Goal: Task Accomplishment & Management: Complete application form

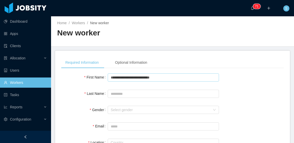
drag, startPoint x: 166, startPoint y: 77, endPoint x: 145, endPoint y: 81, distance: 21.0
click at [145, 81] on input "**********" at bounding box center [163, 78] width 111 height 8
type input "**********"
click at [149, 93] on input "Last Name" at bounding box center [163, 94] width 111 height 8
paste input "**********"
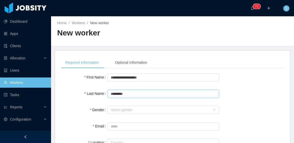
drag, startPoint x: 146, startPoint y: 95, endPoint x: 108, endPoint y: 94, distance: 38.1
click at [108, 94] on input "*********" at bounding box center [163, 94] width 111 height 8
click at [135, 109] on div "Select gender" at bounding box center [161, 110] width 100 height 5
type input "*********"
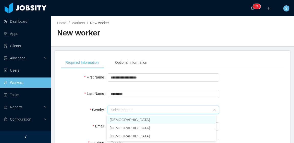
click at [139, 122] on li "[DEMOGRAPHIC_DATA]" at bounding box center [161, 120] width 109 height 8
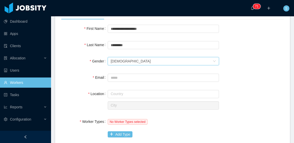
scroll to position [51, 0]
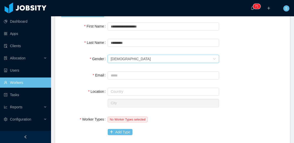
click at [234, 59] on div "Gender Select gender Male" at bounding box center [172, 59] width 223 height 10
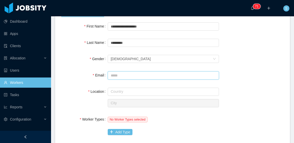
click at [126, 74] on input "Email" at bounding box center [163, 76] width 111 height 8
paste input "**********"
type input "**********"
click at [131, 92] on input "text" at bounding box center [163, 92] width 111 height 8
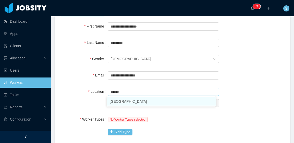
click at [140, 99] on li "Argentina" at bounding box center [161, 102] width 109 height 8
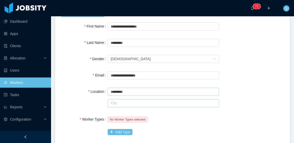
type input "*********"
click at [136, 103] on input "text" at bounding box center [163, 103] width 111 height 8
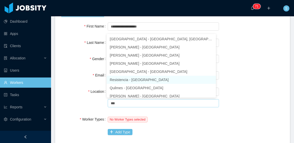
click at [136, 80] on li "Resistencia - Chaco" at bounding box center [161, 80] width 109 height 8
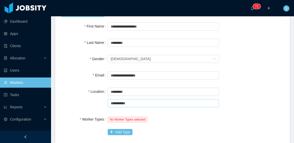
type input "**********"
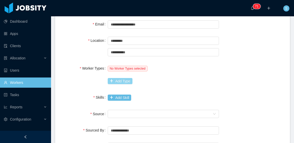
click at [125, 83] on button "Add Type" at bounding box center [120, 81] width 25 height 6
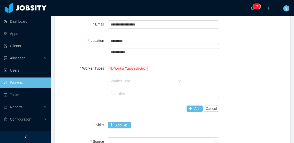
click at [127, 80] on div "Worker Type" at bounding box center [143, 81] width 65 height 5
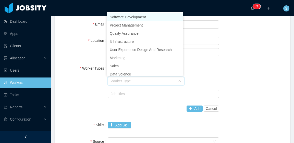
scroll to position [1, 0]
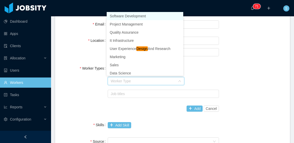
click at [142, 17] on li "Software Development" at bounding box center [145, 16] width 77 height 8
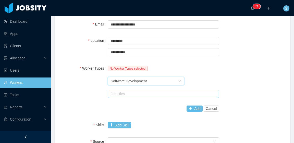
click at [131, 94] on div "Job titles" at bounding box center [162, 94] width 103 height 5
type input "*"
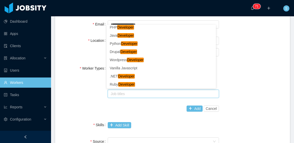
drag, startPoint x: 247, startPoint y: 73, endPoint x: 234, endPoint y: 73, distance: 13.3
click at [246, 73] on div "Worker Types No Worker Types selected Worker Type Software Development Job titl…" at bounding box center [172, 88] width 223 height 51
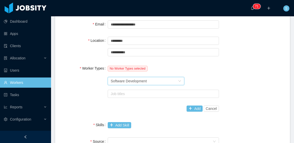
click at [157, 82] on div "Worker Type Software Development" at bounding box center [144, 81] width 67 height 8
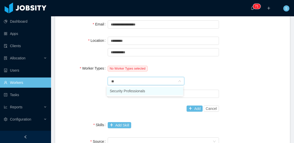
type input "***"
click at [152, 90] on li "Security Professionals" at bounding box center [145, 91] width 77 height 8
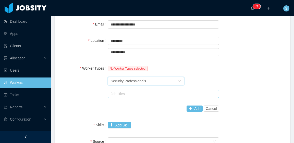
click at [164, 95] on div "Job titles" at bounding box center [162, 94] width 103 height 5
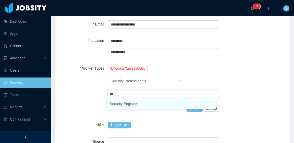
type input "****"
click at [158, 104] on li "Security Engineer" at bounding box center [161, 104] width 109 height 8
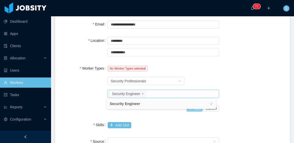
click at [193, 111] on button "Add" at bounding box center [195, 109] width 16 height 6
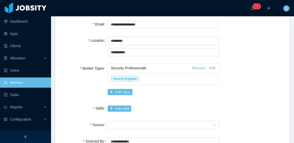
click at [233, 71] on div "Worker Types Security Professionals Remove Edit Security Engineer Add Type" at bounding box center [172, 80] width 223 height 34
click at [126, 108] on button "Add Skill" at bounding box center [120, 109] width 24 height 6
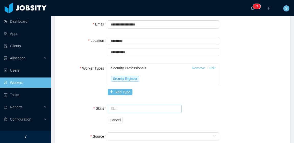
click at [126, 109] on input "text" at bounding box center [145, 109] width 74 height 8
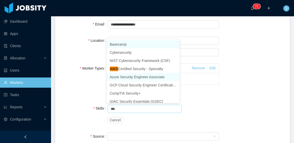
scroll to position [3, 0]
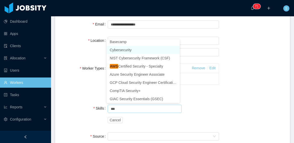
click at [131, 52] on li "Cybersecurity" at bounding box center [143, 50] width 73 height 8
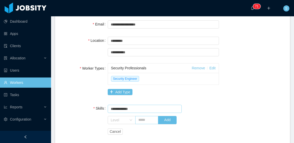
type input "**********"
click at [141, 119] on input "text" at bounding box center [146, 120] width 23 height 8
type input "*"
click at [169, 121] on button "Add" at bounding box center [167, 120] width 19 height 8
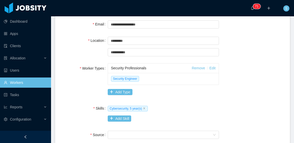
scroll to position [179, 0]
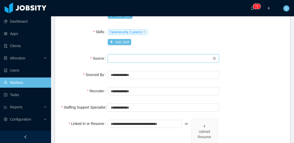
click at [124, 60] on div "Seniority" at bounding box center [162, 59] width 102 height 8
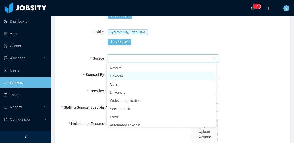
click at [127, 77] on li "Linkedin" at bounding box center [161, 76] width 109 height 8
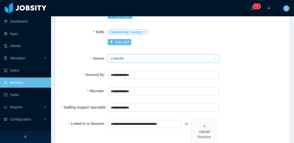
drag, startPoint x: 260, startPoint y: 50, endPoint x: 240, endPoint y: 60, distance: 22.1
click at [259, 50] on div "**********" at bounding box center [172, 36] width 223 height 287
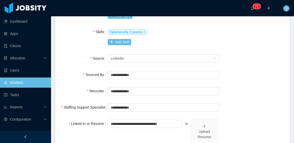
scroll to position [205, 0]
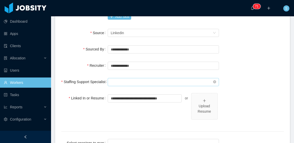
click at [140, 83] on input "text" at bounding box center [163, 82] width 111 height 8
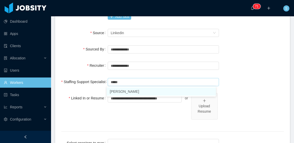
click at [142, 90] on li "Ninna Meister" at bounding box center [161, 92] width 109 height 8
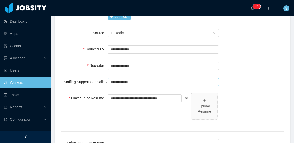
type input "**********"
click at [243, 63] on div "**********" at bounding box center [172, 66] width 223 height 10
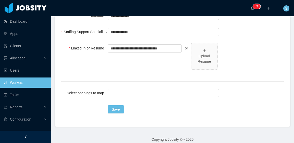
scroll to position [259, 0]
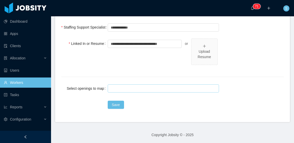
click at [119, 90] on div at bounding box center [162, 89] width 107 height 8
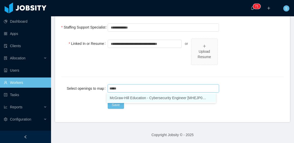
type input "******"
click at [187, 98] on li "McGraw-Hill Education - Cybersecurity Engineer [MHEJP00014157]" at bounding box center [161, 98] width 109 height 8
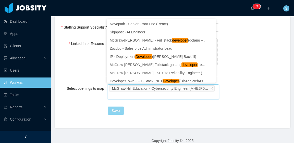
click at [113, 109] on button "Save" at bounding box center [116, 111] width 16 height 8
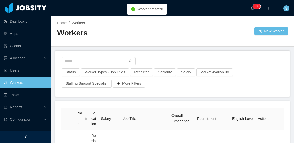
scroll to position [77, 0]
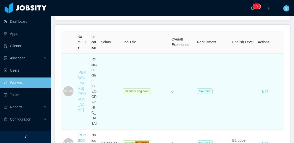
click at [82, 80] on div "Moises [PERSON_NAME]" at bounding box center [83, 91] width 10 height 43
click at [82, 77] on link "Moises [PERSON_NAME]" at bounding box center [82, 92] width 8 height 42
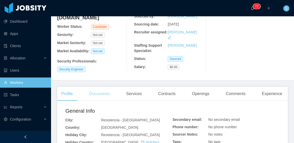
click at [107, 89] on div "Documents" at bounding box center [99, 94] width 29 height 14
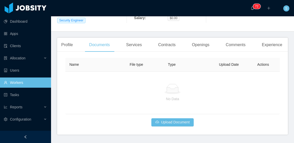
scroll to position [103, 0]
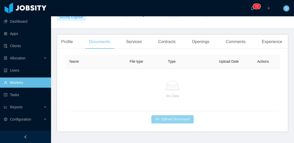
click at [166, 116] on button "Upload Document" at bounding box center [173, 120] width 42 height 8
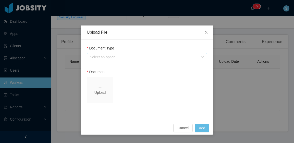
click at [128, 59] on div "Select an option" at bounding box center [144, 57] width 109 height 5
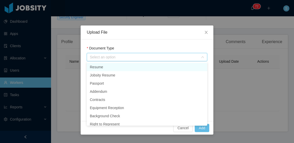
click at [110, 69] on li "Resume" at bounding box center [147, 67] width 121 height 8
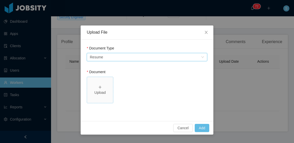
click at [104, 87] on div "Upload" at bounding box center [100, 90] width 22 height 11
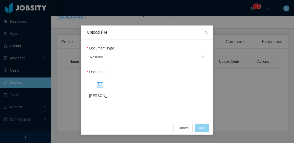
click at [204, 128] on button "Add" at bounding box center [202, 128] width 15 height 8
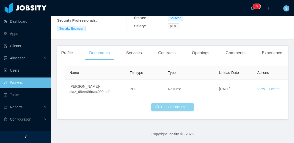
scroll to position [84, 0]
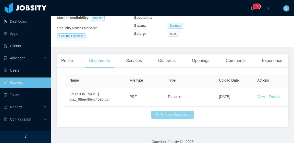
click at [163, 111] on button "Upload Document" at bounding box center [173, 115] width 42 height 8
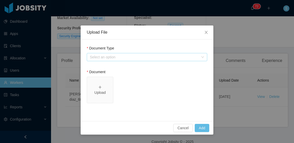
click at [131, 58] on div "Select an option" at bounding box center [144, 57] width 109 height 5
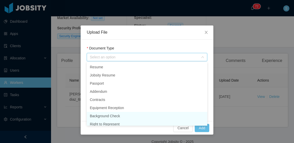
scroll to position [20, 0]
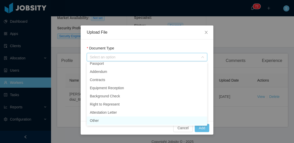
click at [106, 121] on li "Other" at bounding box center [147, 121] width 121 height 8
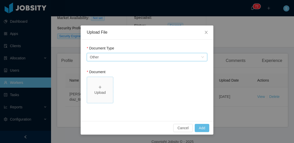
click at [101, 87] on icon "icon: plus" at bounding box center [100, 88] width 4 height 4
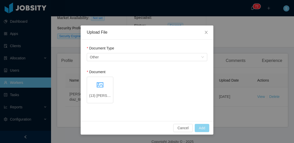
click at [203, 130] on button "Add" at bounding box center [202, 128] width 15 height 8
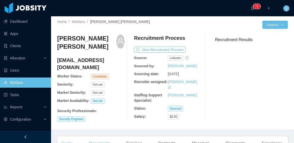
scroll to position [52, 0]
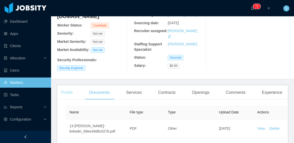
click at [68, 86] on div "Profile" at bounding box center [67, 93] width 20 height 14
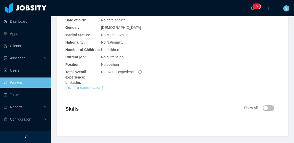
scroll to position [190, 0]
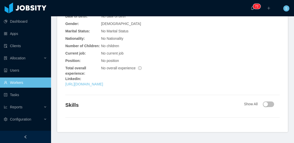
click at [267, 102] on button "button" at bounding box center [268, 105] width 11 height 6
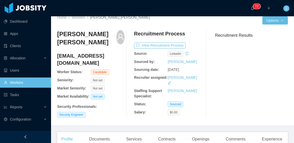
scroll to position [0, 0]
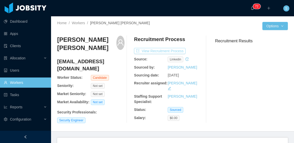
click at [179, 51] on button "View Recruitment Process" at bounding box center [160, 51] width 52 height 6
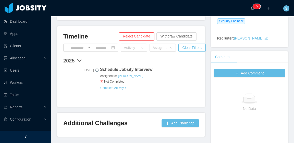
scroll to position [128, 0]
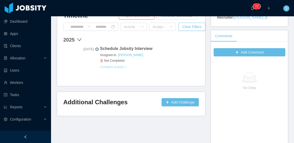
click at [119, 67] on button "Complete Activity >" at bounding box center [113, 67] width 27 height 4
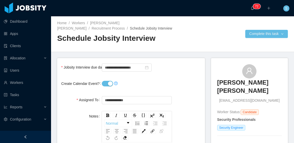
click at [107, 82] on button "Create Calendar Event?" at bounding box center [107, 84] width 11 height 6
click at [121, 69] on input "**********" at bounding box center [127, 68] width 50 height 8
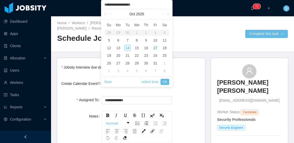
click at [127, 47] on div "14" at bounding box center [128, 48] width 6 height 6
type input "**********"
click at [164, 80] on link "Ok" at bounding box center [165, 82] width 9 height 6
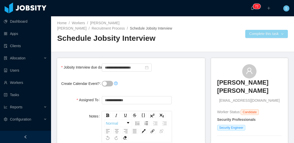
click at [249, 37] on button "Complete this task" at bounding box center [267, 34] width 43 height 8
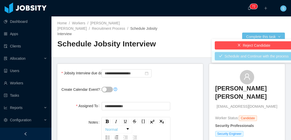
click at [243, 55] on button "Schedule and Continue with the process" at bounding box center [253, 56] width 78 height 8
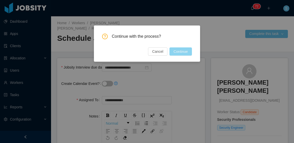
click at [187, 52] on button "Continue" at bounding box center [181, 52] width 22 height 8
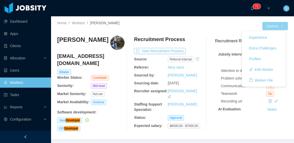
click at [275, 26] on button "Options" at bounding box center [276, 26] width 26 height 8
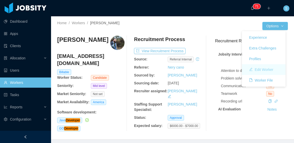
click at [265, 71] on button "Edit Worker" at bounding box center [261, 70] width 32 height 8
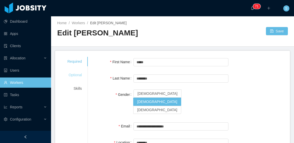
click at [81, 74] on div "Optional" at bounding box center [74, 75] width 27 height 9
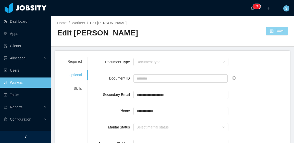
click at [275, 31] on button "Save" at bounding box center [277, 31] width 22 height 8
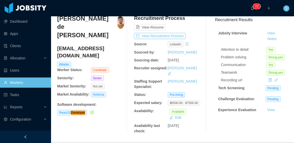
scroll to position [26, 0]
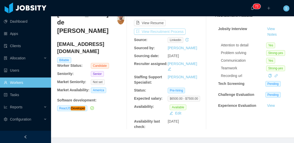
click at [161, 34] on button "View Recruitment Process" at bounding box center [160, 32] width 52 height 6
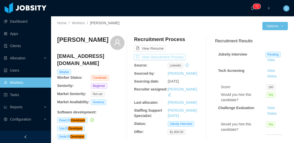
click at [168, 56] on button "View Recruitment Process" at bounding box center [160, 57] width 52 height 6
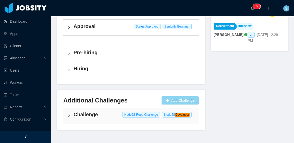
scroll to position [301, 0]
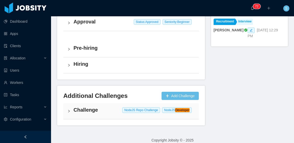
click at [117, 108] on div "Challenge NodeJS Repo Challenge NodeJS Developer" at bounding box center [131, 112] width 136 height 16
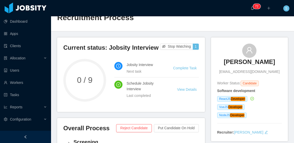
scroll to position [0, 0]
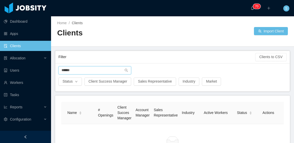
drag, startPoint x: 107, startPoint y: 70, endPoint x: 59, endPoint y: 70, distance: 48.3
click at [59, 70] on input "******" at bounding box center [95, 70] width 73 height 8
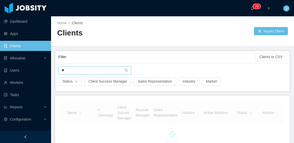
type input "*"
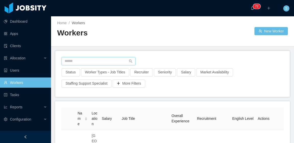
click at [90, 59] on input "text" at bounding box center [99, 61] width 74 height 8
paste input "**********"
type input "**********"
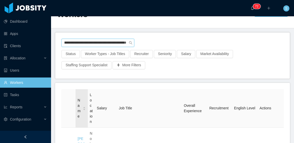
scroll to position [51, 0]
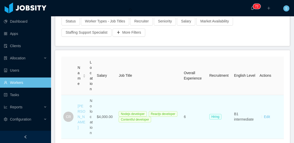
click at [82, 106] on link "Carlos Rodrigues" at bounding box center [82, 117] width 8 height 26
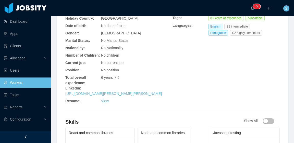
scroll to position [205, 0]
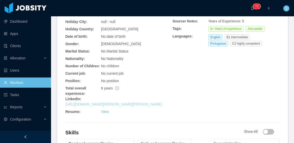
click at [135, 103] on link "https://br.linkedin.com/in/carlos-dalollio-rodrigues" at bounding box center [113, 105] width 97 height 4
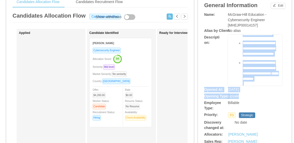
scroll to position [151, 0]
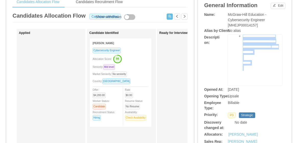
drag, startPoint x: 230, startPoint y: 44, endPoint x: 259, endPoint y: 73, distance: 40.5
click at [259, 73] on div "**********" at bounding box center [255, 15] width 46 height 141
copy div "**********"
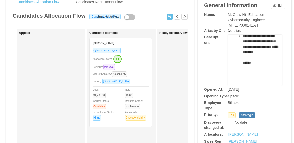
click at [262, 30] on div "No alias" at bounding box center [255, 30] width 54 height 5
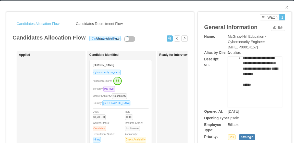
scroll to position [0, 0]
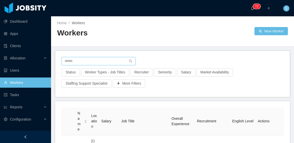
click at [115, 62] on input "text" at bounding box center [99, 61] width 74 height 8
paste input "**********"
type input "**********"
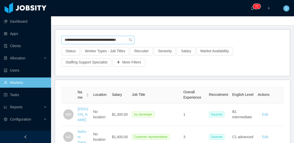
scroll to position [26, 0]
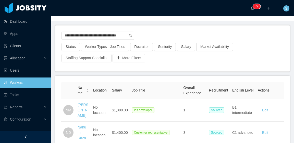
click at [82, 116] on link "Nahum Martinez" at bounding box center [83, 110] width 11 height 15
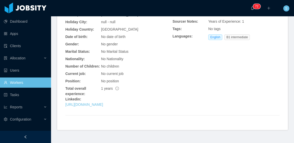
scroll to position [162, 0]
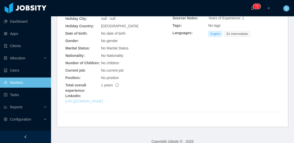
click at [103, 99] on link "https://www.linkedin.com/in/nahum-martinez-37b950342" at bounding box center [84, 101] width 38 height 4
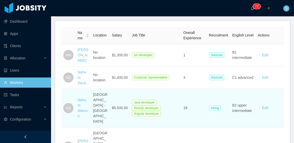
scroll to position [77, 0]
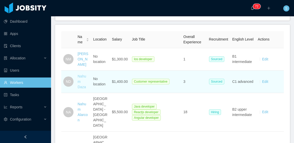
click at [80, 84] on link "Nahum Daza" at bounding box center [82, 81] width 8 height 15
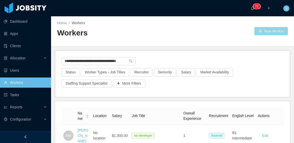
click at [261, 30] on button "New Worker" at bounding box center [271, 31] width 33 height 8
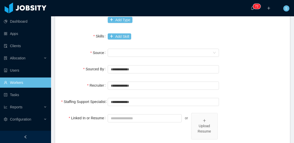
scroll to position [205, 0]
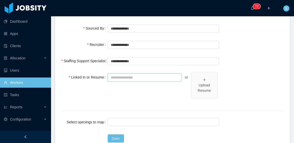
click at [140, 75] on input "Linked In or Resume" at bounding box center [145, 78] width 74 height 8
paste input "**********"
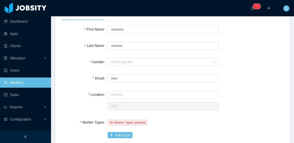
scroll to position [26, 0]
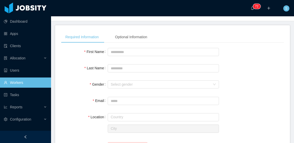
type input "**********"
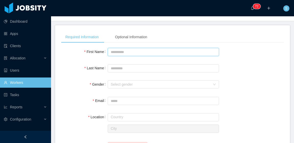
click at [143, 53] on input "First Name" at bounding box center [163, 52] width 111 height 8
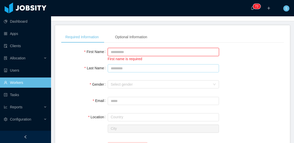
paste input "**********"
type input "**********"
click at [151, 67] on input "Last Name" at bounding box center [163, 68] width 111 height 8
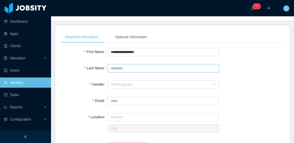
paste input "**********"
drag, startPoint x: 144, startPoint y: 68, endPoint x: 98, endPoint y: 67, distance: 45.5
click at [98, 67] on div "**********" at bounding box center [172, 68] width 223 height 10
click at [111, 69] on input "**********" at bounding box center [163, 68] width 111 height 8
type input "**********"
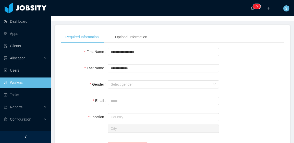
drag, startPoint x: 212, startPoint y: 62, endPoint x: 222, endPoint y: 63, distance: 10.0
click at [160, 86] on div "Select gender" at bounding box center [161, 84] width 100 height 5
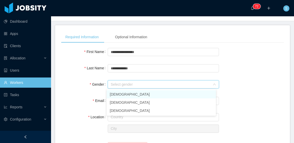
click at [145, 95] on li "[DEMOGRAPHIC_DATA]" at bounding box center [161, 94] width 109 height 8
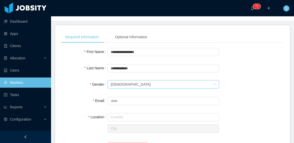
click at [239, 66] on div "**********" at bounding box center [172, 68] width 223 height 10
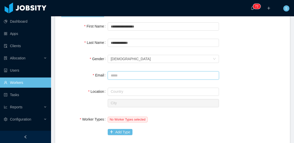
click at [123, 73] on input "Email" at bounding box center [163, 76] width 111 height 8
paste input "**********"
type input "**********"
click at [131, 89] on input "text" at bounding box center [163, 92] width 111 height 8
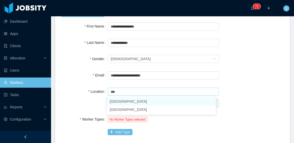
click at [131, 102] on li "Brazil" at bounding box center [161, 102] width 109 height 8
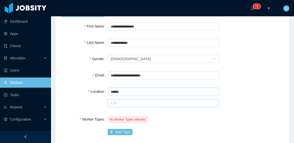
type input "******"
click at [129, 104] on input "text" at bounding box center [163, 103] width 111 height 8
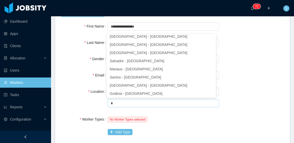
scroll to position [1, 0]
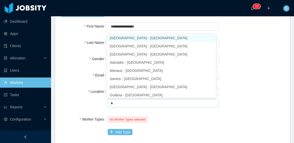
click at [140, 38] on li "São Paulo - São Paulo" at bounding box center [161, 38] width 109 height 8
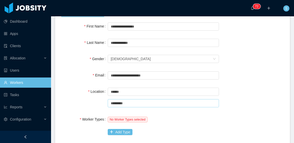
type input "*********"
click at [213, 63] on div "Select gender Male" at bounding box center [163, 59] width 111 height 10
click at [225, 62] on div "Gender Select gender Male" at bounding box center [172, 59] width 223 height 10
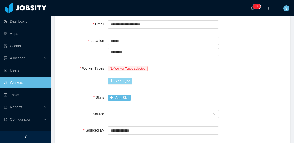
click at [123, 81] on button "Add Type" at bounding box center [120, 81] width 25 height 6
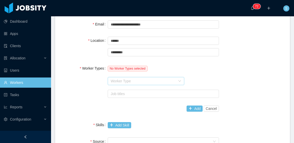
click at [125, 80] on div "Worker Type" at bounding box center [143, 81] width 65 height 5
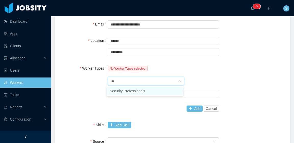
type input "***"
click at [131, 90] on li "Security Professionals" at bounding box center [145, 91] width 77 height 8
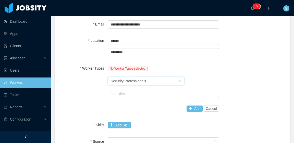
click at [198, 71] on div "No Worker Types selected" at bounding box center [163, 68] width 111 height 10
click at [175, 92] on div "Job titles" at bounding box center [162, 94] width 103 height 5
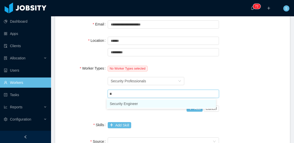
type input "***"
click at [170, 103] on li "Security Engineer" at bounding box center [161, 104] width 109 height 8
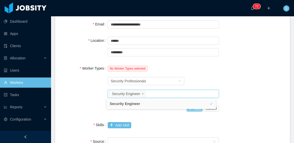
click at [193, 111] on button "Add" at bounding box center [195, 109] width 16 height 6
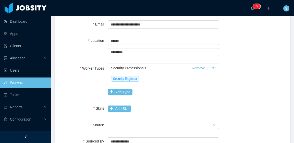
drag, startPoint x: 255, startPoint y: 56, endPoint x: 196, endPoint y: 86, distance: 65.5
click at [254, 56] on div "Location Country ****** Brazil City ********* São Paulo" at bounding box center [172, 47] width 223 height 22
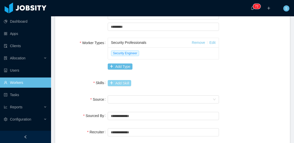
click at [123, 84] on button "Add Skill" at bounding box center [120, 83] width 24 height 6
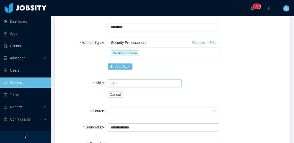
click at [139, 82] on input "text" at bounding box center [145, 84] width 74 height 8
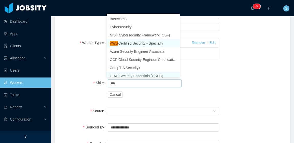
scroll to position [3, 0]
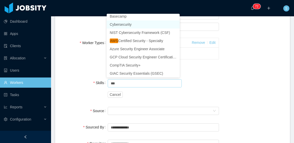
click at [134, 25] on li "Cybersecurity" at bounding box center [143, 24] width 73 height 8
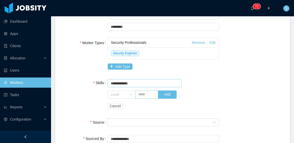
type input "**********"
click at [143, 94] on input "text" at bounding box center [146, 95] width 23 height 8
type input "*"
click at [168, 96] on button "Add" at bounding box center [167, 95] width 19 height 8
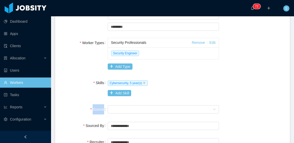
click at [168, 96] on div "Cybersecurity, 5 year(s) Add Skill" at bounding box center [163, 88] width 111 height 20
click at [200, 79] on div "Cybersecurity, 5 year(s)" at bounding box center [163, 83] width 111 height 10
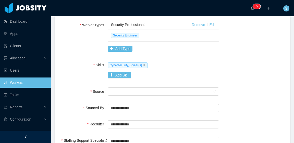
scroll to position [153, 0]
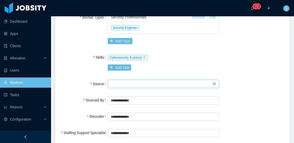
click at [157, 81] on div "Seniority" at bounding box center [162, 84] width 102 height 8
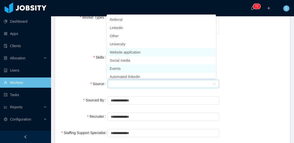
scroll to position [3, 0]
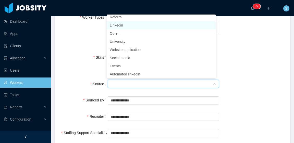
click at [127, 26] on li "Linkedin" at bounding box center [161, 25] width 109 height 8
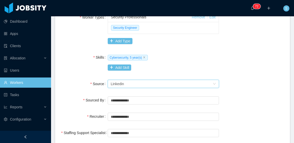
click at [262, 67] on div "Skills Cybersecurity, 5 year(s) Add Skill" at bounding box center [172, 62] width 223 height 20
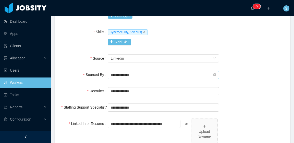
scroll to position [205, 0]
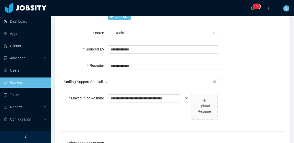
click at [145, 81] on input "text" at bounding box center [163, 82] width 111 height 8
click at [167, 81] on input "text" at bounding box center [163, 82] width 111 height 8
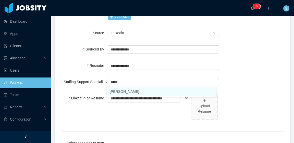
click at [148, 93] on li "Ninna Meister" at bounding box center [161, 92] width 109 height 8
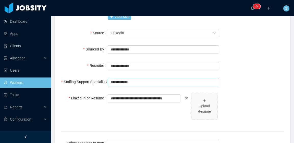
type input "**********"
click at [252, 70] on div "**********" at bounding box center [172, 66] width 223 height 10
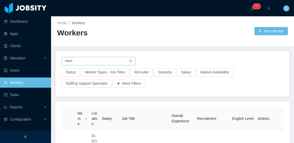
click at [98, 62] on input "text" at bounding box center [99, 61] width 74 height 8
paste input "**********"
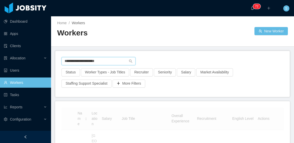
type input "**********"
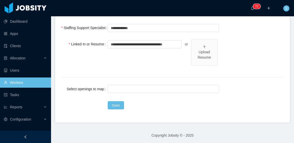
scroll to position [259, 0]
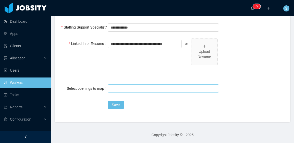
click at [166, 87] on div at bounding box center [162, 89] width 107 height 8
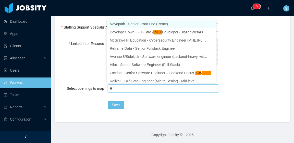
type input "***"
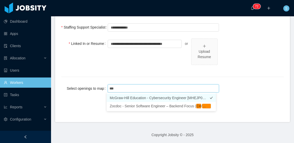
click at [168, 99] on li "McGraw-Hill Education - Cybersecurity Engineer [MHEJP00014157]" at bounding box center [161, 98] width 109 height 8
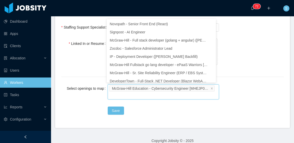
scroll to position [3, 0]
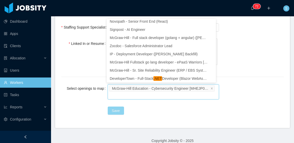
click at [118, 109] on button "Save" at bounding box center [116, 111] width 16 height 8
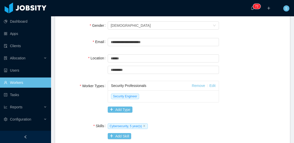
scroll to position [80, 0]
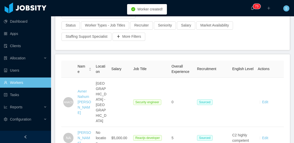
scroll to position [51, 0]
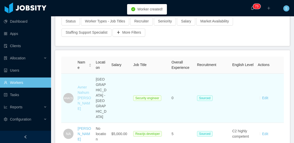
click at [81, 90] on link "Avner Nahum [PERSON_NAME]" at bounding box center [85, 98] width 14 height 26
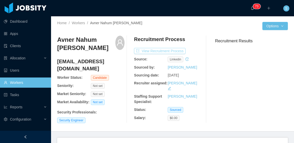
click at [174, 52] on button "View Recruitment Process" at bounding box center [160, 51] width 52 height 6
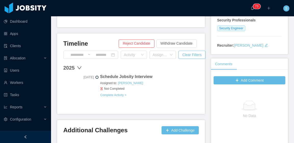
scroll to position [102, 0]
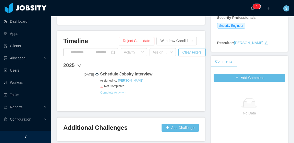
click at [121, 93] on button "Complete Activity >" at bounding box center [113, 93] width 27 height 4
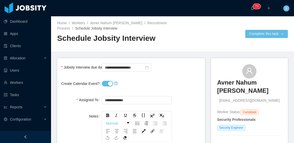
click at [107, 80] on div at bounding box center [137, 84] width 70 height 10
click at [107, 83] on button "Create Calendar Event?" at bounding box center [107, 84] width 11 height 6
click at [125, 66] on input "**********" at bounding box center [127, 68] width 50 height 8
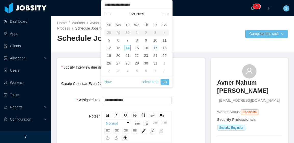
click at [128, 46] on div "14" at bounding box center [128, 48] width 6 height 6
type input "**********"
click at [164, 81] on link "Ok" at bounding box center [165, 82] width 9 height 6
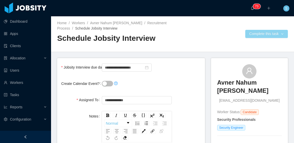
click at [246, 36] on button "Complete this task" at bounding box center [267, 34] width 43 height 8
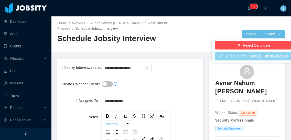
click at [247, 57] on button "Schedule and Continue with the process" at bounding box center [253, 56] width 78 height 8
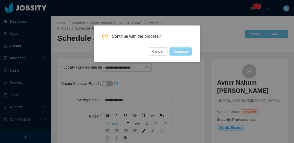
click at [186, 49] on button "Continue" at bounding box center [181, 52] width 22 height 8
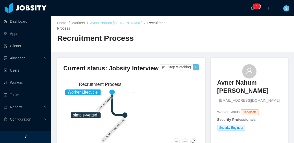
click at [104, 21] on link "Avner Nahum Angelo Corrêa Santos" at bounding box center [116, 23] width 52 height 4
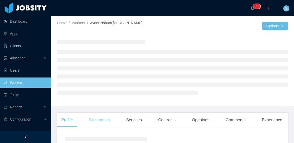
click at [93, 119] on main "Home / Workers / Avner Nahum Angelo Corrêa Santos / Options Profile Documents S…" at bounding box center [172, 79] width 243 height 127
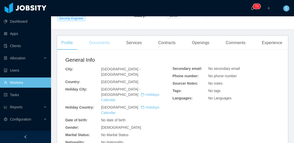
click at [99, 42] on div "Documents" at bounding box center [99, 43] width 29 height 14
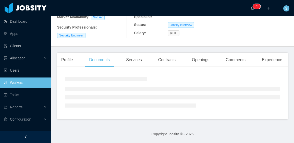
scroll to position [102, 0]
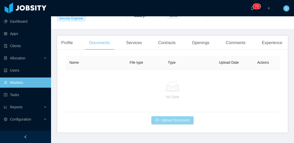
click at [171, 125] on button "Upload Document" at bounding box center [173, 121] width 42 height 8
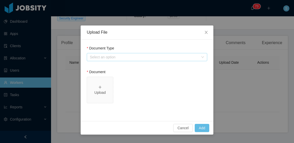
click at [121, 56] on div "Select an option" at bounding box center [144, 57] width 109 height 5
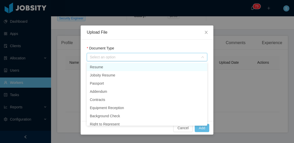
click at [112, 68] on li "Resume" at bounding box center [147, 67] width 121 height 8
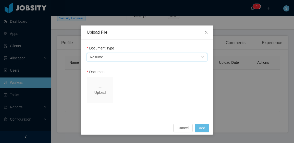
click at [106, 99] on span "Upload" at bounding box center [100, 90] width 26 height 26
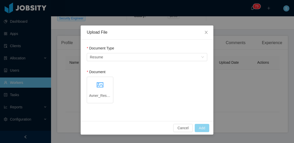
click at [205, 127] on button "Add" at bounding box center [202, 128] width 15 height 8
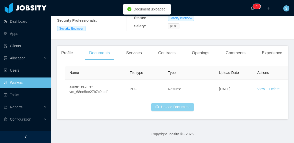
scroll to position [93, 0]
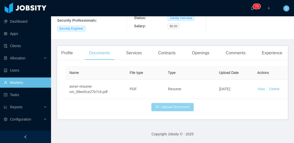
click at [178, 109] on button "Upload Document" at bounding box center [173, 107] width 42 height 8
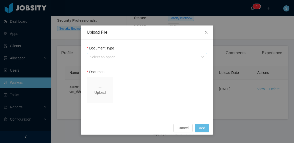
click at [127, 56] on div "Select an option" at bounding box center [144, 57] width 109 height 5
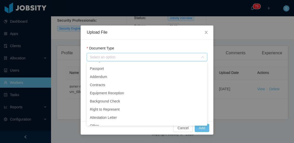
scroll to position [20, 0]
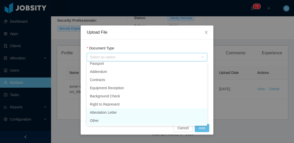
click at [101, 117] on li "Attestation Letter" at bounding box center [147, 113] width 121 height 8
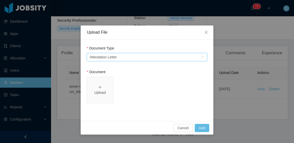
click at [122, 58] on div "Select an option Attestation Letter" at bounding box center [145, 57] width 111 height 8
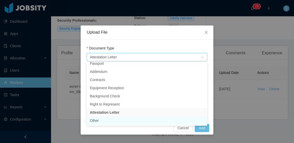
click at [104, 121] on li "Other" at bounding box center [147, 121] width 121 height 8
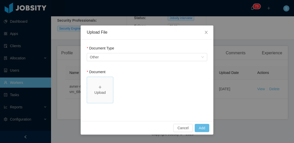
click at [104, 84] on span "Upload" at bounding box center [100, 90] width 26 height 26
click at [204, 127] on button "Add" at bounding box center [202, 128] width 15 height 8
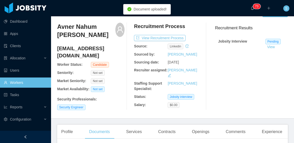
scroll to position [0, 0]
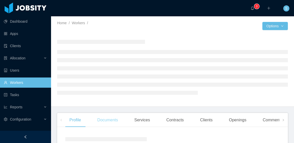
click at [114, 118] on div "Documents" at bounding box center [107, 120] width 29 height 14
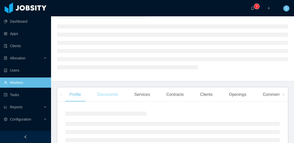
click at [107, 92] on div "Documents" at bounding box center [107, 95] width 29 height 14
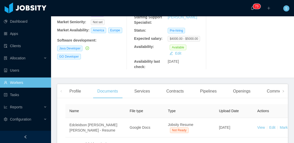
scroll to position [143, 0]
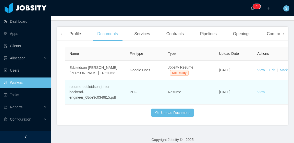
click at [260, 90] on link "View" at bounding box center [262, 92] width 8 height 4
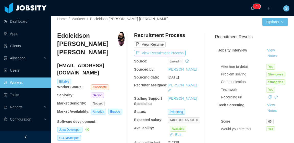
scroll to position [0, 0]
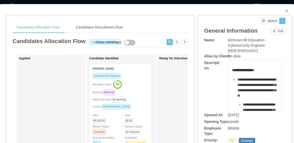
scroll to position [151, 0]
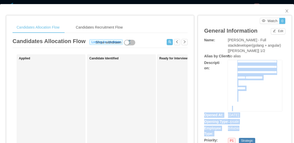
scroll to position [480, 0]
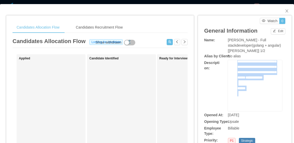
drag, startPoint x: 230, startPoint y: 70, endPoint x: 257, endPoint y: 100, distance: 40.9
copy div "**********"
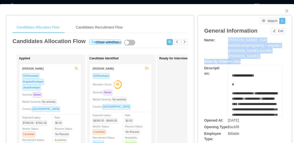
drag, startPoint x: 225, startPoint y: 41, endPoint x: 239, endPoint y: 59, distance: 22.9
click at [245, 56] on div "McGraw-Hill - Full stack developer (golang + angular) (Daniel Bittar backfill) …" at bounding box center [255, 48] width 54 height 21
drag, startPoint x: 236, startPoint y: 55, endPoint x: 226, endPoint y: 40, distance: 17.9
click at [228, 40] on div "McGraw-Hill - Full stack developer (golang + angular) (Daniel Bittar backfill) …" at bounding box center [255, 48] width 54 height 21
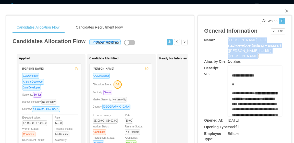
copy span "McGraw-Hill - Full stack developer (golang + angular) (Daniel Bittar backfill) …"
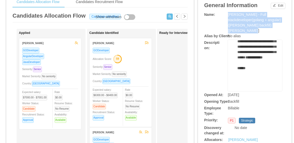
scroll to position [480, 0]
drag, startPoint x: 230, startPoint y: 50, endPoint x: 266, endPoint y: 98, distance: 60.0
click at [266, 98] on div "**********" at bounding box center [245, 135] width 81 height 247
click at [265, 70] on div "**********" at bounding box center [258, 57] width 41 height 48
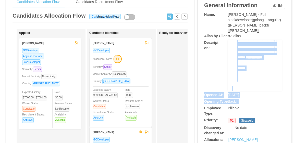
drag, startPoint x: 229, startPoint y: 50, endPoint x: 257, endPoint y: 85, distance: 44.9
click at [268, 100] on div "**********" at bounding box center [245, 135] width 81 height 247
click at [276, 93] on div "Opened At: Oct 6th, 2025" at bounding box center [245, 95] width 81 height 5
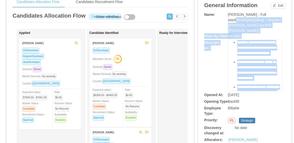
scroll to position [0, 0]
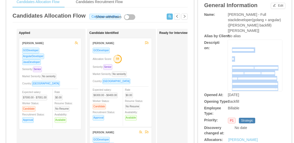
drag, startPoint x: 249, startPoint y: 73, endPoint x: 229, endPoint y: 50, distance: 29.9
copy div "**********"
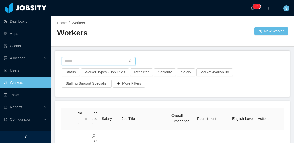
click at [100, 58] on input "text" at bounding box center [99, 61] width 74 height 8
paste input "**********"
type input "**********"
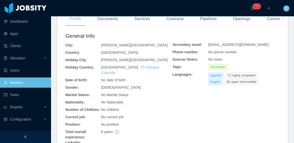
scroll to position [100, 0]
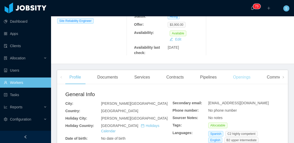
click at [248, 73] on div "Openings" at bounding box center [242, 77] width 26 height 14
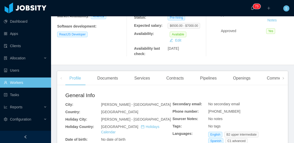
scroll to position [102, 0]
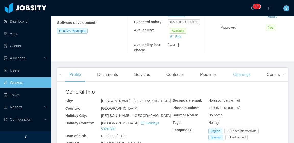
click at [248, 69] on div "Openings" at bounding box center [242, 75] width 26 height 14
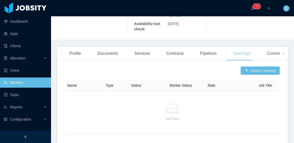
scroll to position [128, 0]
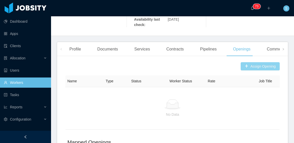
click at [252, 62] on button "Assign Opening" at bounding box center [260, 66] width 39 height 8
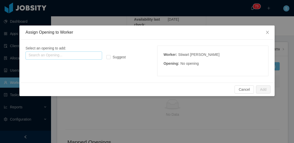
click at [88, 57] on input "text" at bounding box center [64, 56] width 77 height 8
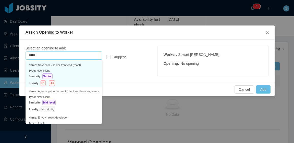
type input "*****"
drag, startPoint x: 139, startPoint y: 66, endPoint x: 152, endPoint y: 67, distance: 13.1
click at [139, 66] on div "Select an opening to add: Search an Opening... ***** react Suggest Worker : Sti…" at bounding box center [147, 61] width 243 height 31
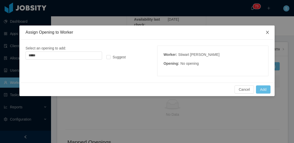
click at [268, 35] on icon "icon: close" at bounding box center [268, 32] width 4 height 4
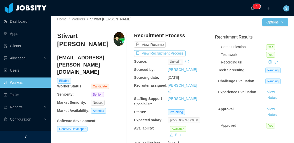
scroll to position [0, 0]
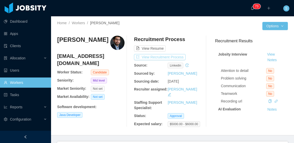
click at [161, 56] on button "View Recruitment Process" at bounding box center [160, 57] width 52 height 6
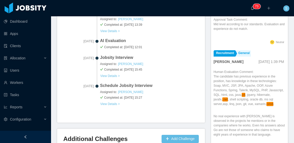
scroll to position [228, 0]
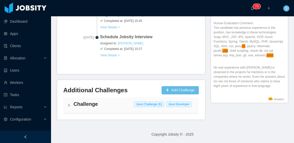
click at [129, 105] on h4 "Challenge" at bounding box center [134, 104] width 121 height 7
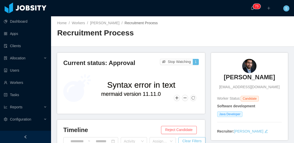
scroll to position [0, 0]
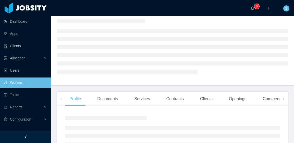
scroll to position [26, 0]
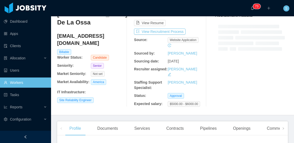
click at [236, 96] on div "Recruitment Results" at bounding box center [249, 58] width 77 height 97
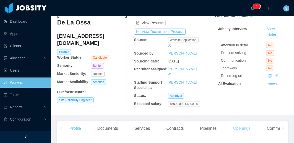
click at [245, 127] on div "Openings" at bounding box center [242, 129] width 26 height 14
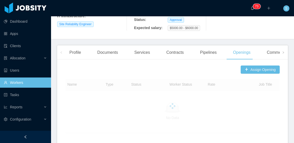
scroll to position [102, 0]
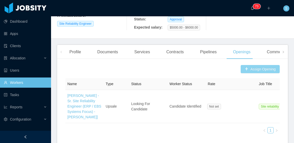
click at [252, 65] on button "Assign Opening" at bounding box center [260, 69] width 39 height 8
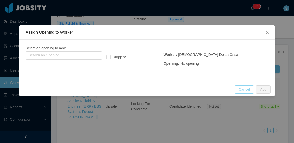
click at [249, 90] on button "Cancel" at bounding box center [244, 90] width 19 height 8
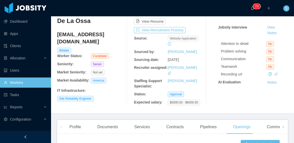
scroll to position [0, 0]
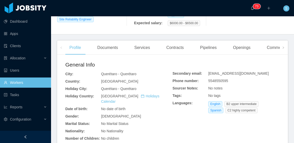
scroll to position [51, 0]
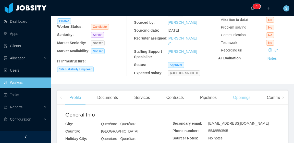
click at [234, 95] on div "Openings" at bounding box center [242, 98] width 26 height 14
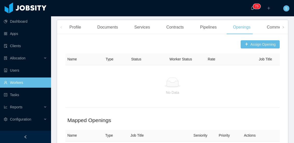
scroll to position [128, 0]
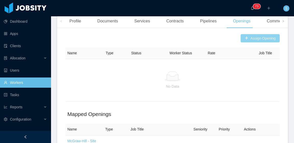
click at [246, 34] on button "Assign Opening" at bounding box center [260, 38] width 39 height 8
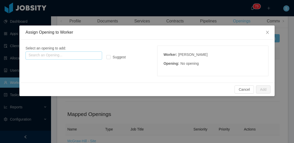
click at [87, 54] on input "text" at bounding box center [64, 56] width 77 height 8
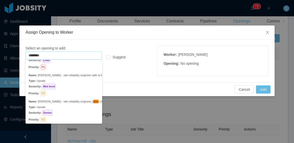
scroll to position [43, 0]
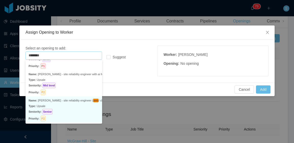
click at [79, 104] on p "Type: Upsale" at bounding box center [64, 107] width 71 height 6
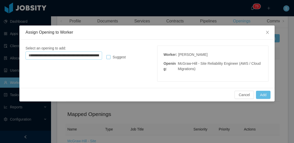
type input "**********"
click at [263, 94] on button "Add" at bounding box center [263, 95] width 15 height 8
click at [245, 95] on button "Cancel" at bounding box center [238, 95] width 19 height 8
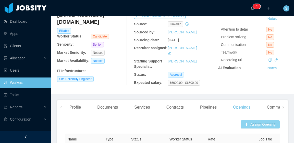
scroll to position [0, 0]
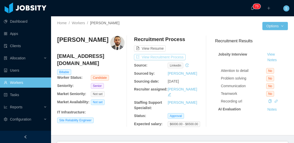
click at [156, 56] on button "View Recruitment Process" at bounding box center [160, 57] width 52 height 6
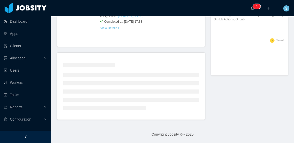
scroll to position [228, 0]
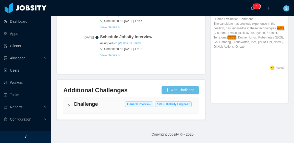
click at [123, 105] on h4 "Challenge" at bounding box center [134, 104] width 121 height 7
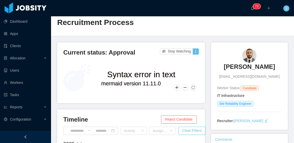
scroll to position [0, 0]
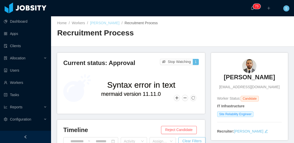
click at [104, 23] on link "Luis Ponce" at bounding box center [104, 23] width 29 height 4
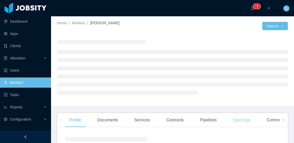
click at [244, 118] on div "Openings" at bounding box center [242, 120] width 26 height 14
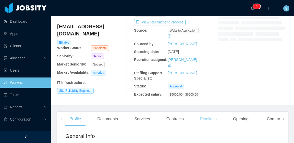
scroll to position [77, 0]
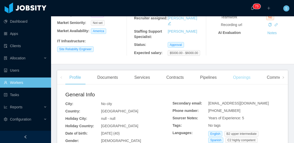
click at [241, 73] on div "Openings" at bounding box center [242, 78] width 26 height 14
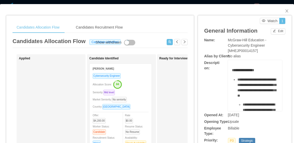
scroll to position [151, 0]
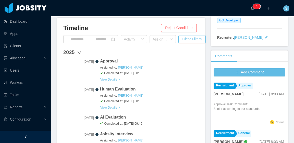
scroll to position [228, 0]
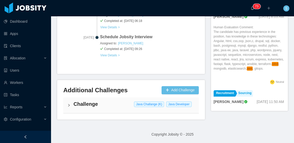
click at [123, 104] on h4 "Challenge" at bounding box center [134, 104] width 121 height 7
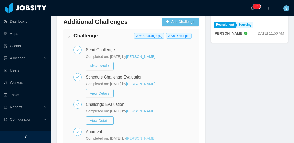
scroll to position [342, 0]
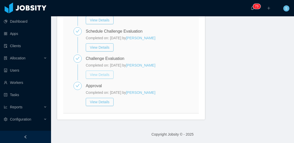
click at [107, 77] on button "View Details" at bounding box center [100, 75] width 28 height 8
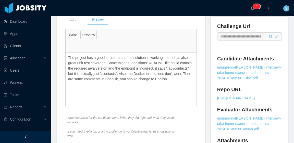
scroll to position [230, 0]
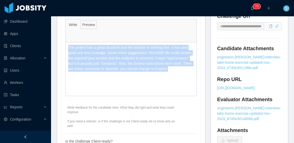
drag, startPoint x: 179, startPoint y: 68, endPoint x: 70, endPoint y: 46, distance: 111.4
click at [66, 45] on div "The project has a good structure and the solution is working fine. It has also …" at bounding box center [131, 58] width 131 height 32
copy p "The project has a good structure and the solution is working fine. It has also …"
click at [176, 68] on p "The project has a good structure and the solution is working fine. It has also …" at bounding box center [131, 58] width 126 height 27
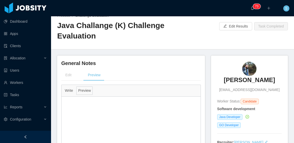
scroll to position [0, 0]
